Goal: Transaction & Acquisition: Purchase product/service

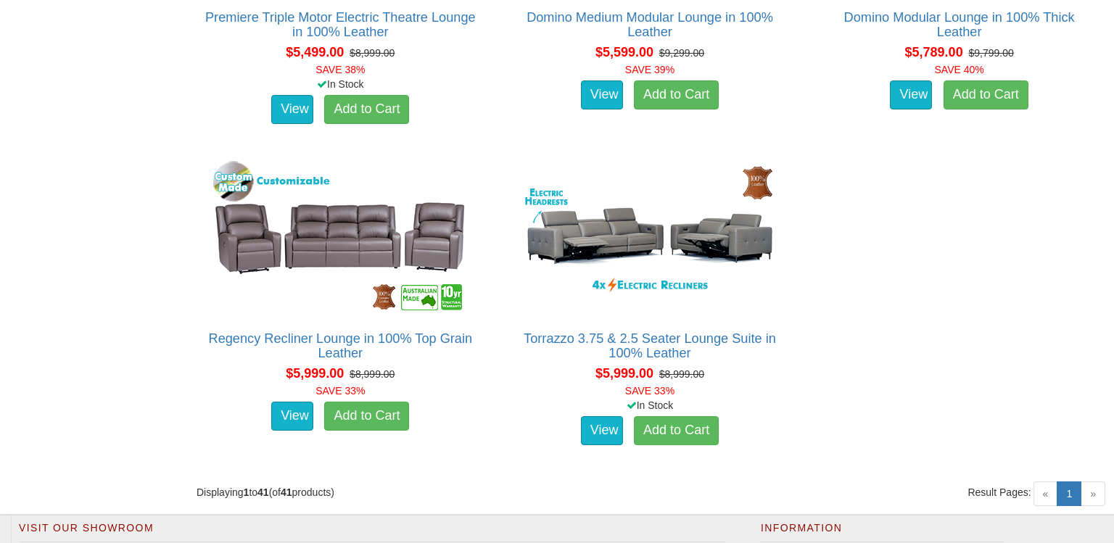
scroll to position [5037, 0]
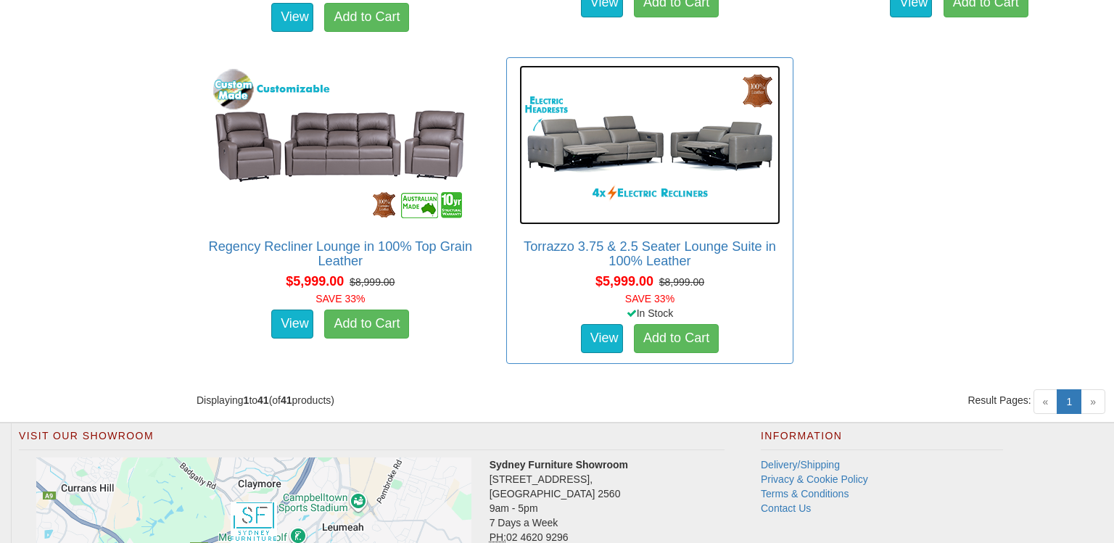
click at [658, 140] on img at bounding box center [649, 145] width 261 height 160
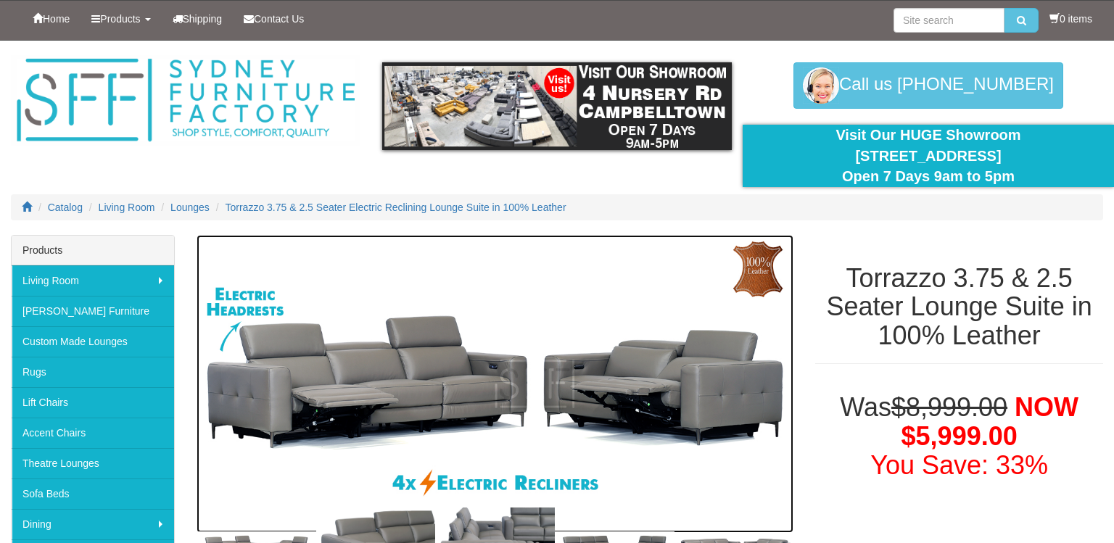
click at [658, 400] on img at bounding box center [495, 384] width 597 height 299
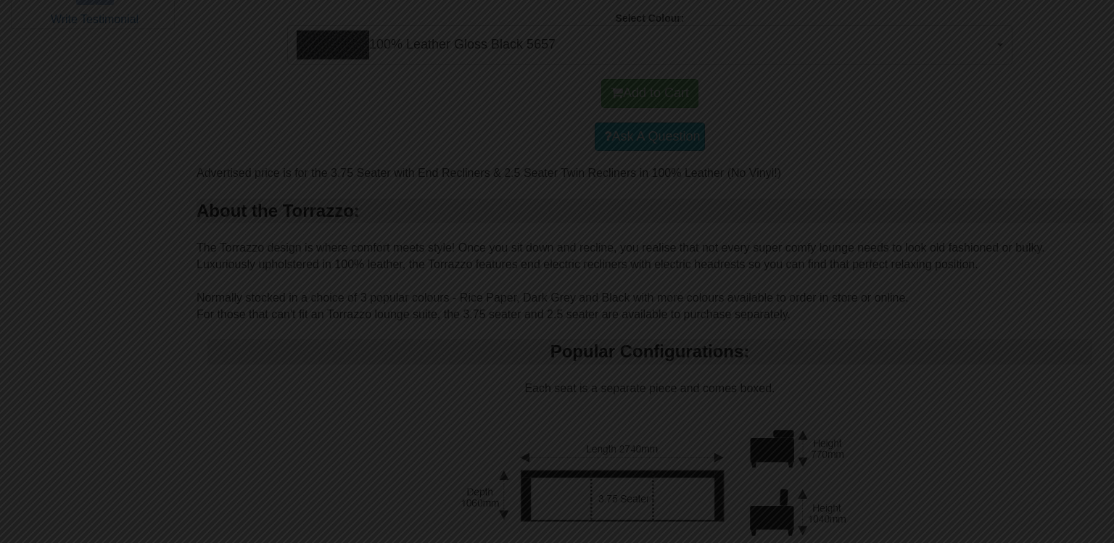
scroll to position [812, 0]
